Goal: Navigation & Orientation: Find specific page/section

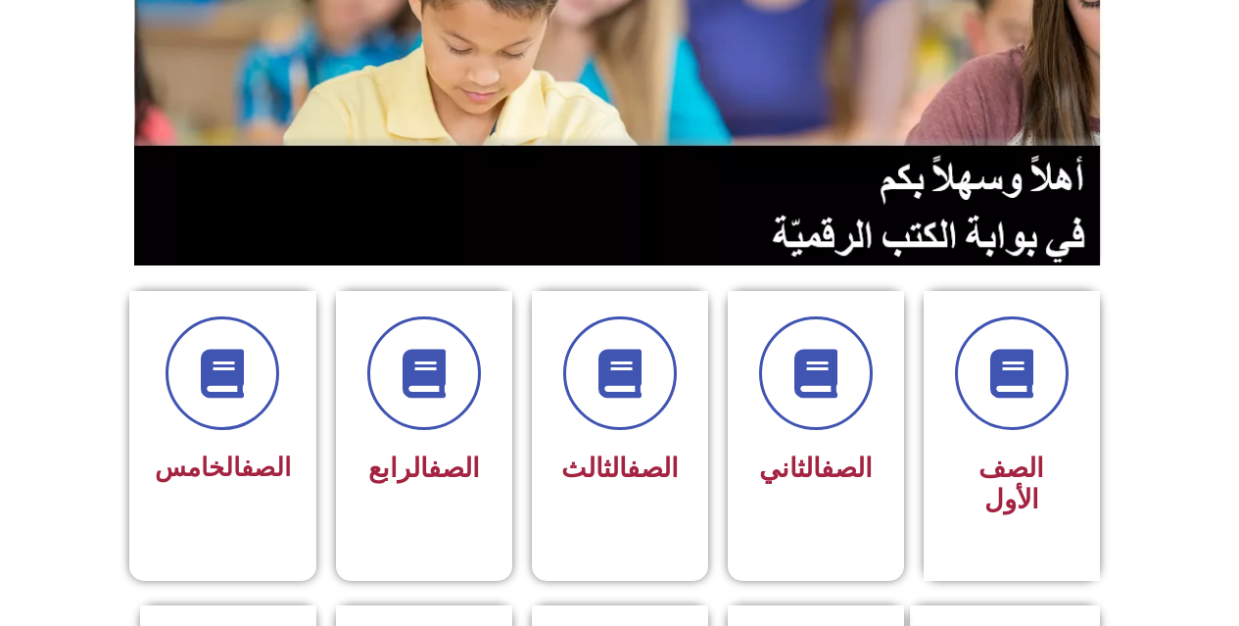
scroll to position [392, 0]
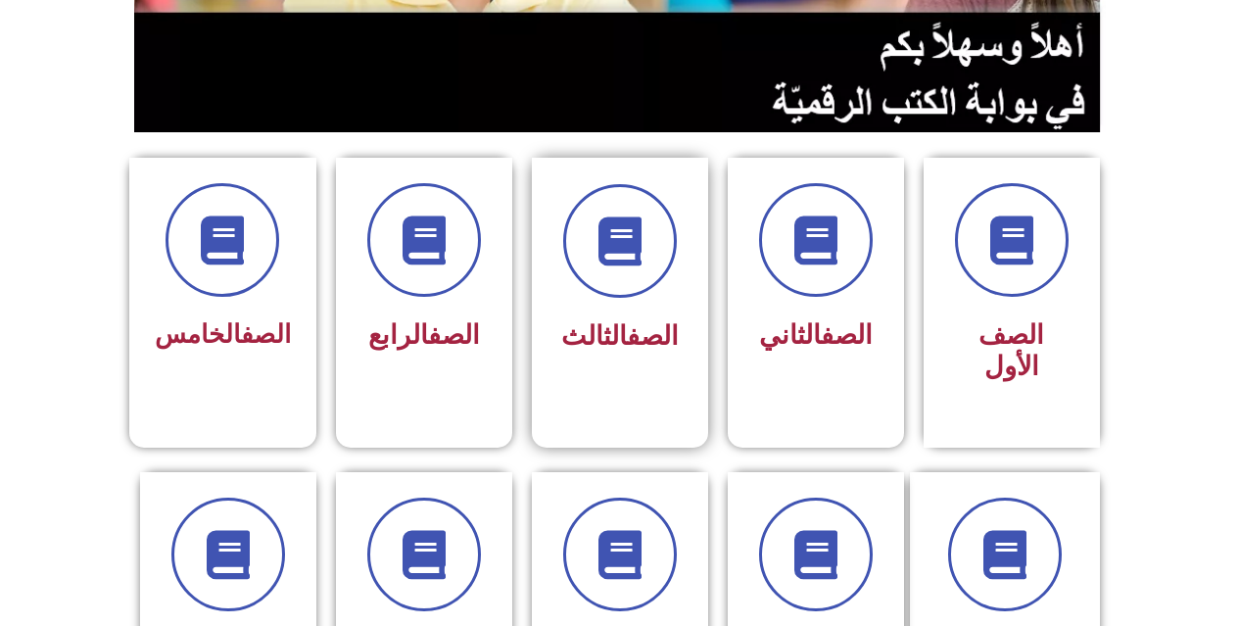
click at [641, 314] on div "الصف الثالث" at bounding box center [619, 336] width 123 height 49
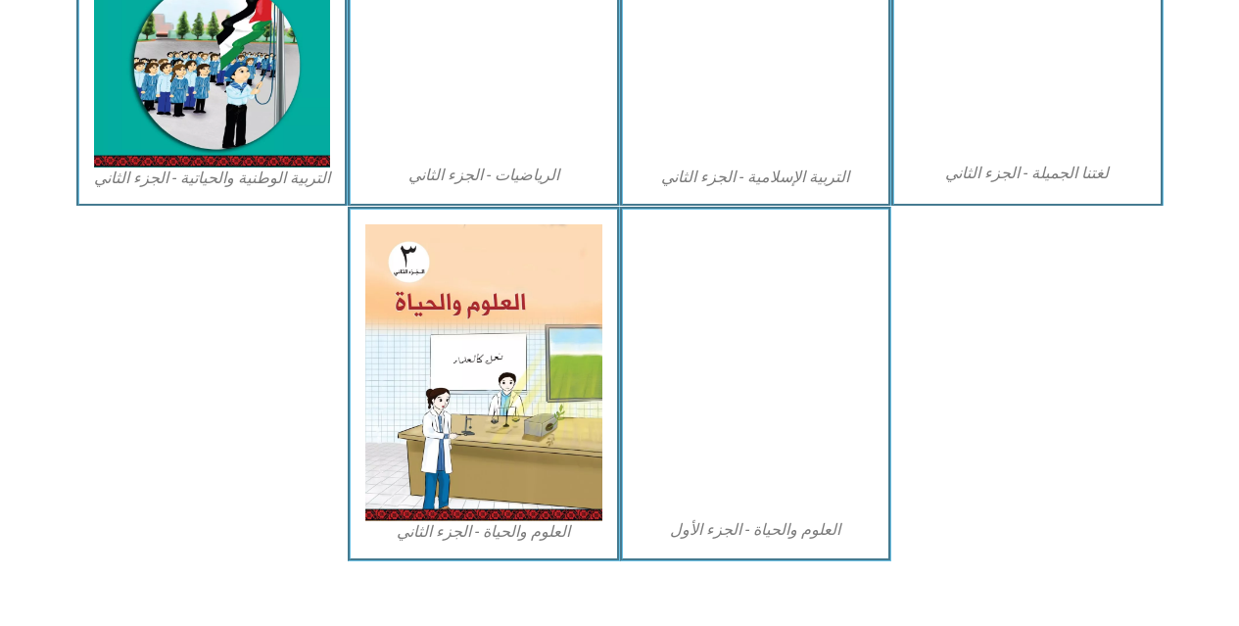
scroll to position [1124, 0]
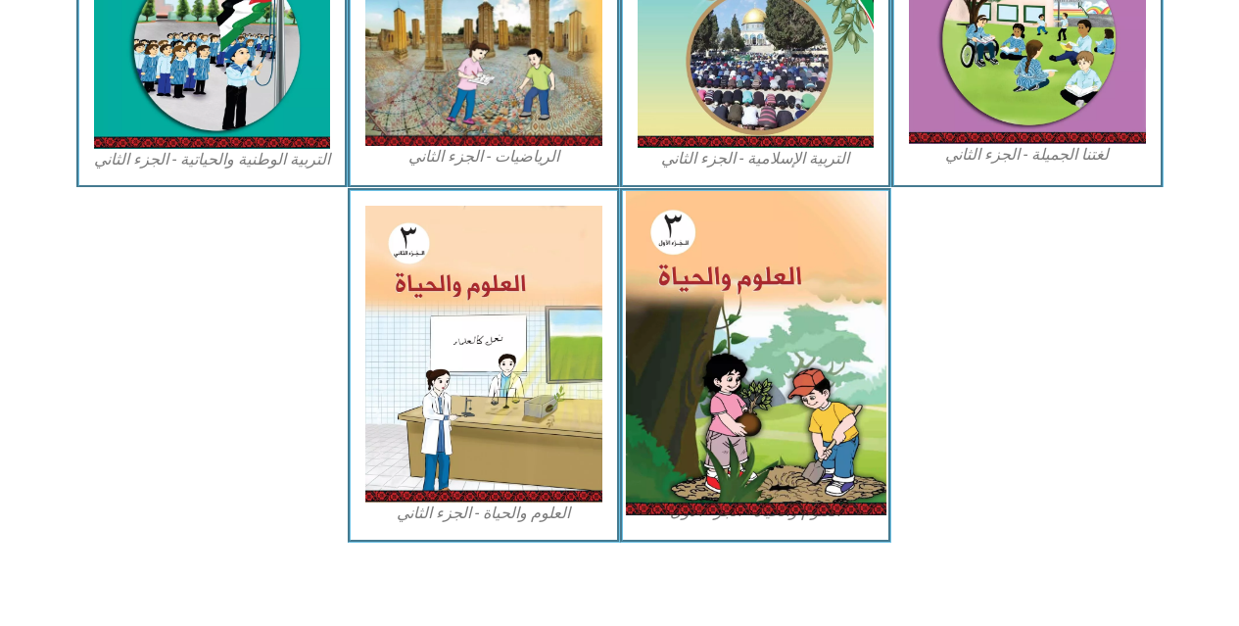
click at [775, 313] on img at bounding box center [755, 353] width 261 height 324
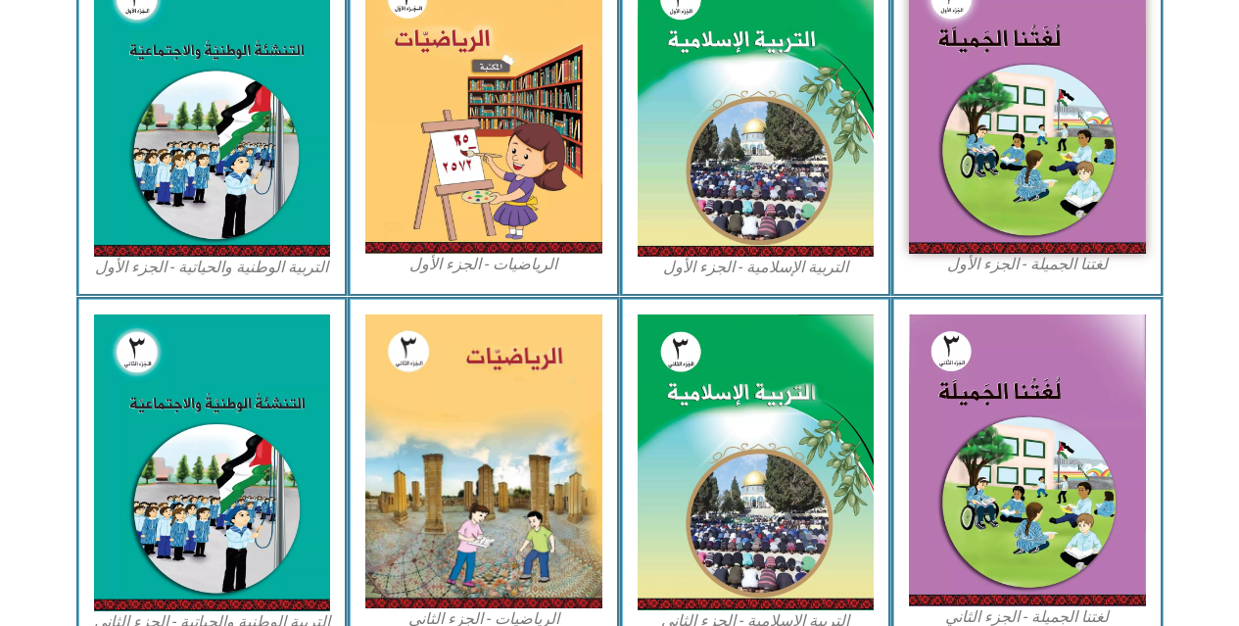
scroll to position [635, 0]
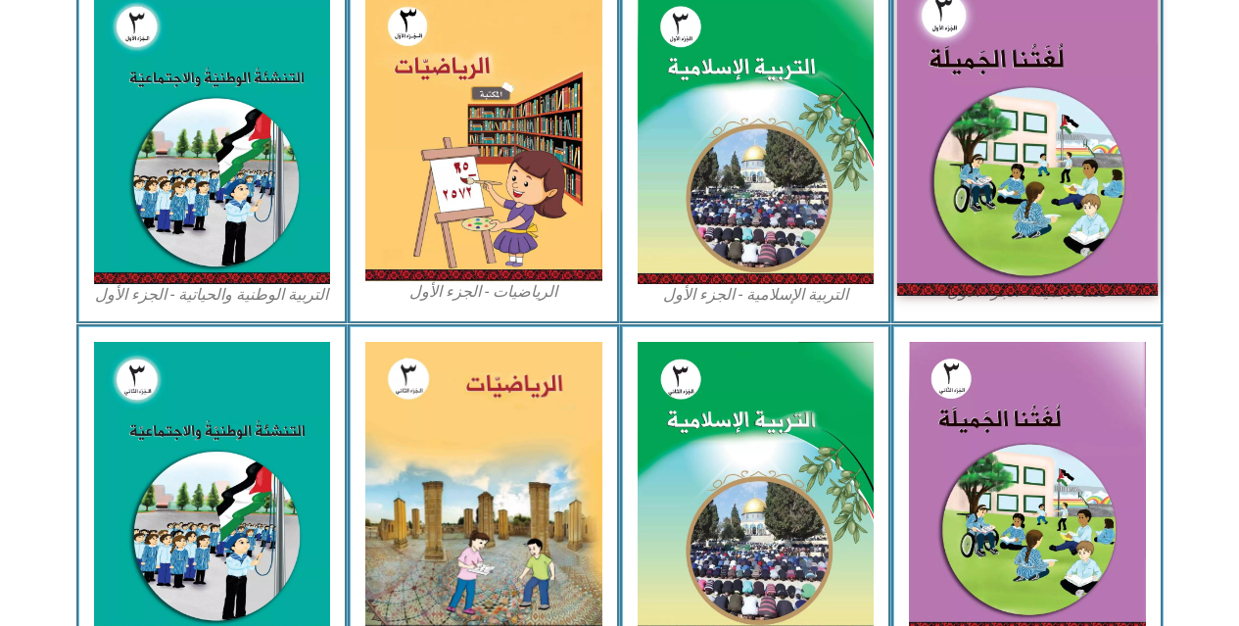
click at [1062, 133] on img at bounding box center [1027, 135] width 261 height 320
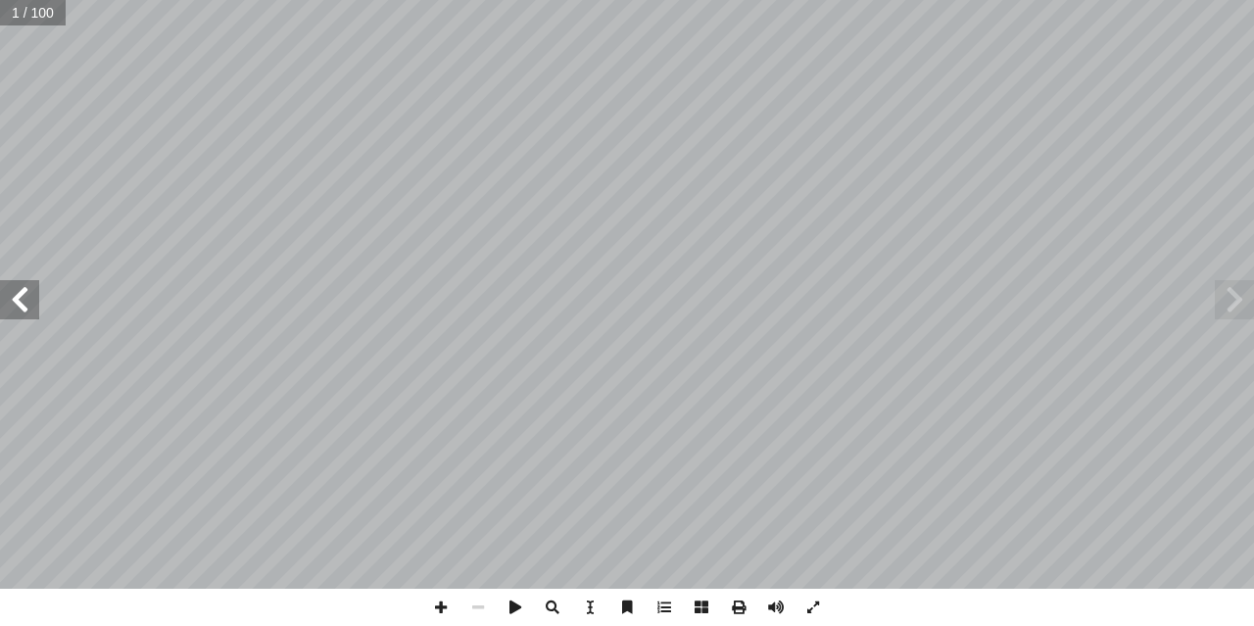
click at [17, 310] on span at bounding box center [19, 299] width 39 height 39
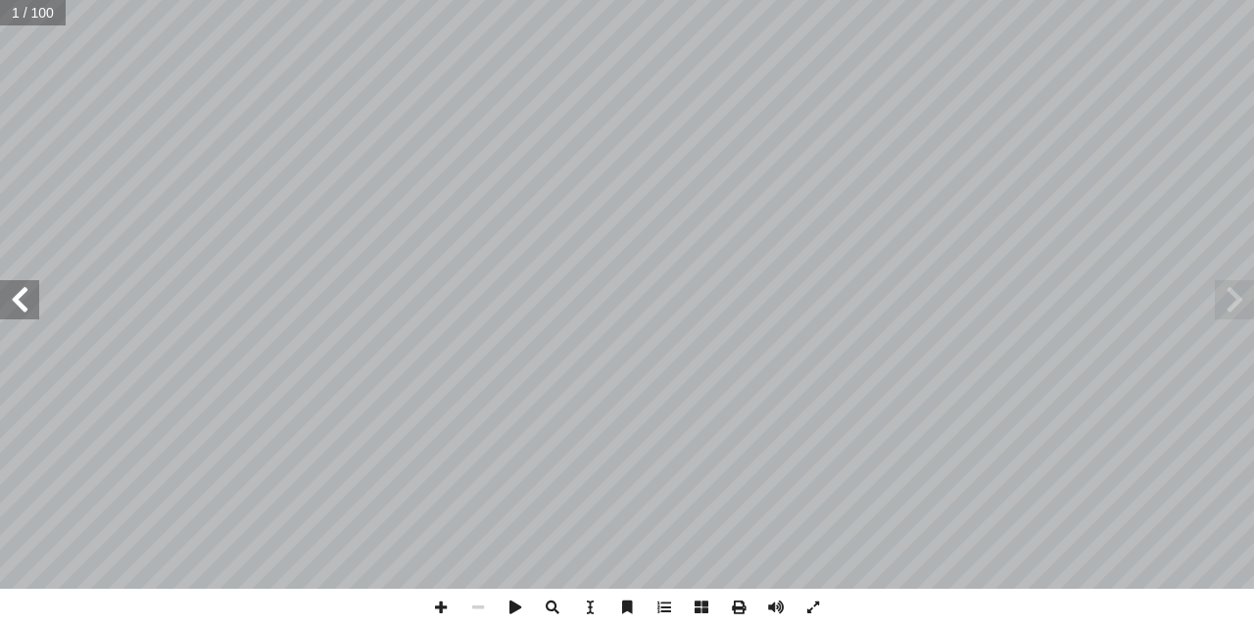
click at [17, 310] on span at bounding box center [19, 299] width 39 height 39
click at [18, 310] on span at bounding box center [19, 299] width 39 height 39
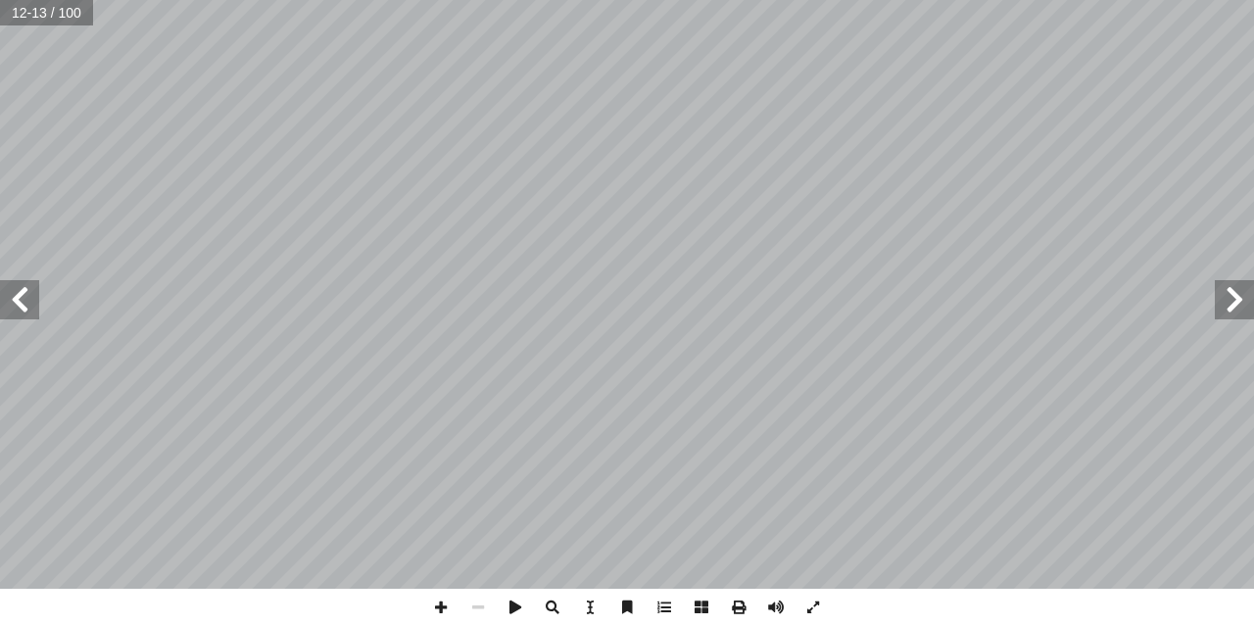
click at [18, 310] on span at bounding box center [19, 299] width 39 height 39
click at [1221, 303] on span at bounding box center [1234, 299] width 39 height 39
click at [441, 612] on span at bounding box center [440, 607] width 37 height 37
click at [8, 310] on span at bounding box center [19, 299] width 39 height 39
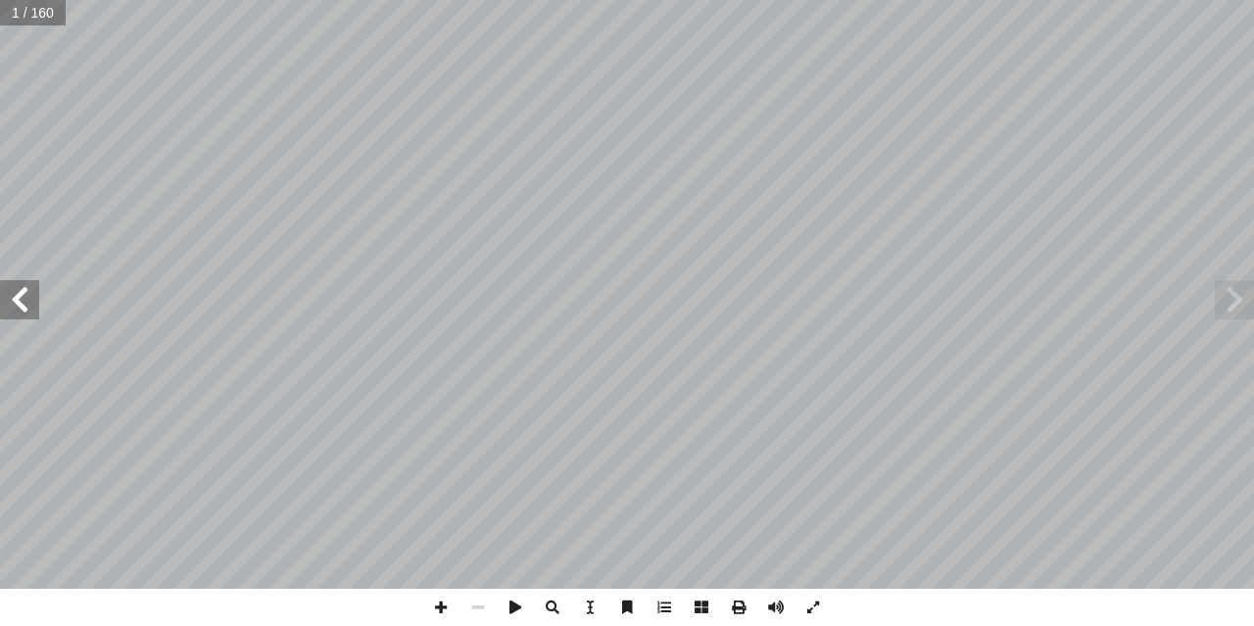
click at [8, 310] on span at bounding box center [19, 299] width 39 height 39
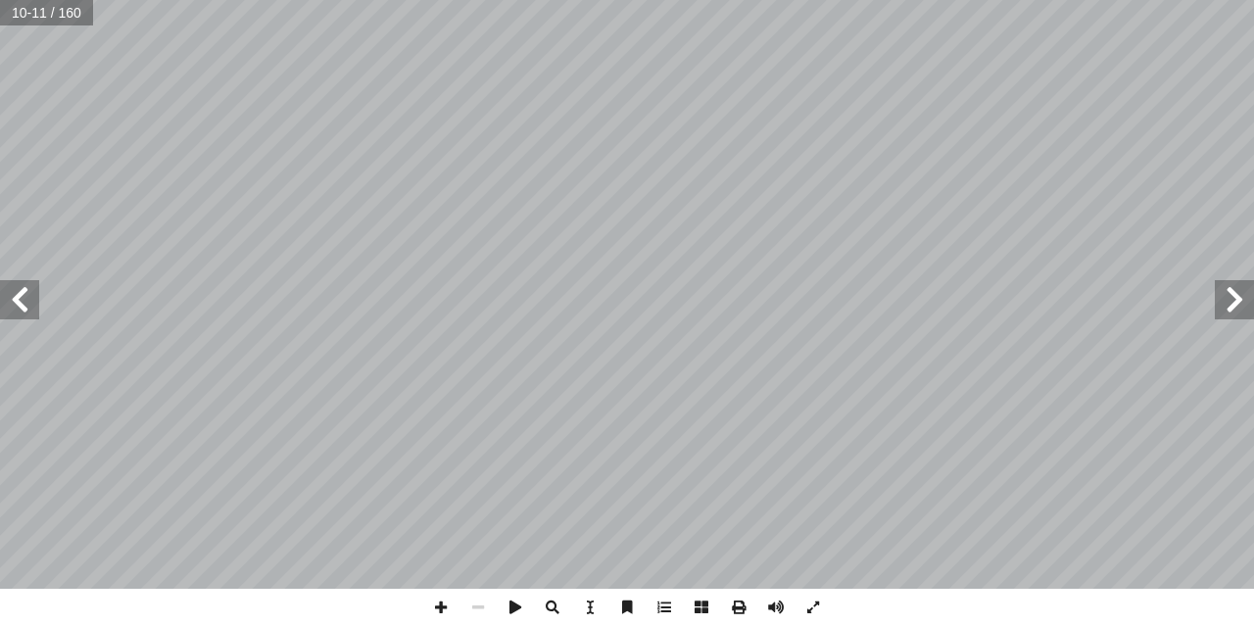
click at [8, 310] on span at bounding box center [19, 299] width 39 height 39
click at [23, 303] on span at bounding box center [19, 299] width 39 height 39
click at [440, 599] on span at bounding box center [440, 607] width 37 height 37
